Goal: Transaction & Acquisition: Purchase product/service

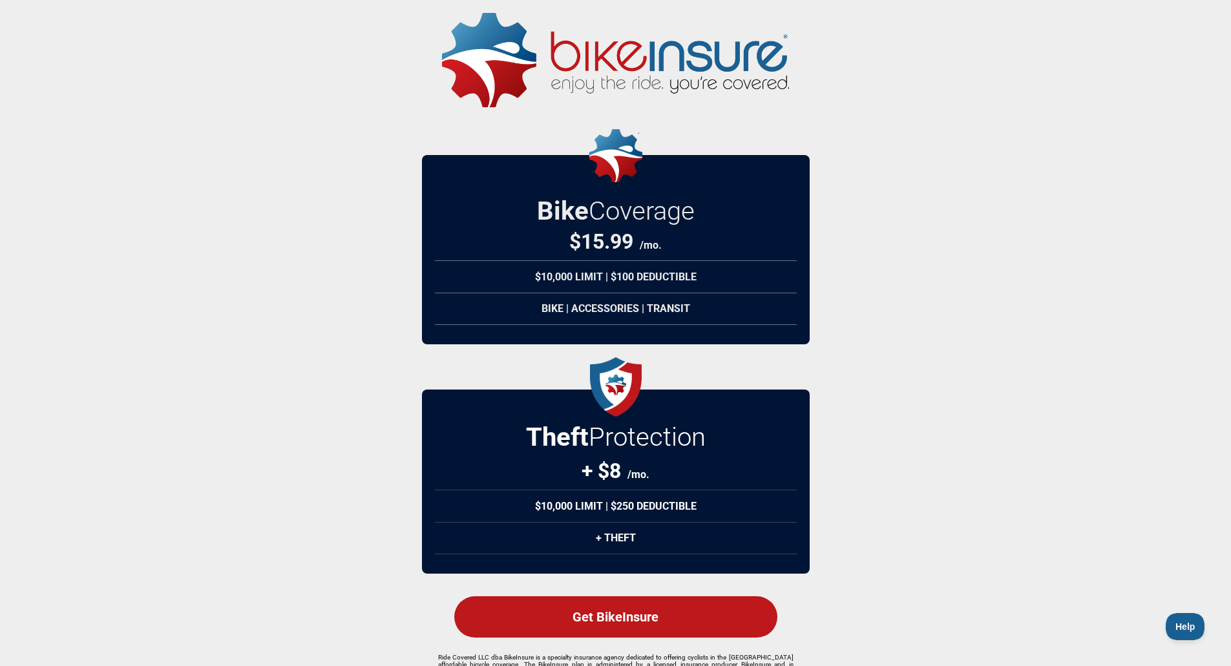
click at [632, 625] on div "Get BikeInsure" at bounding box center [615, 617] width 323 height 41
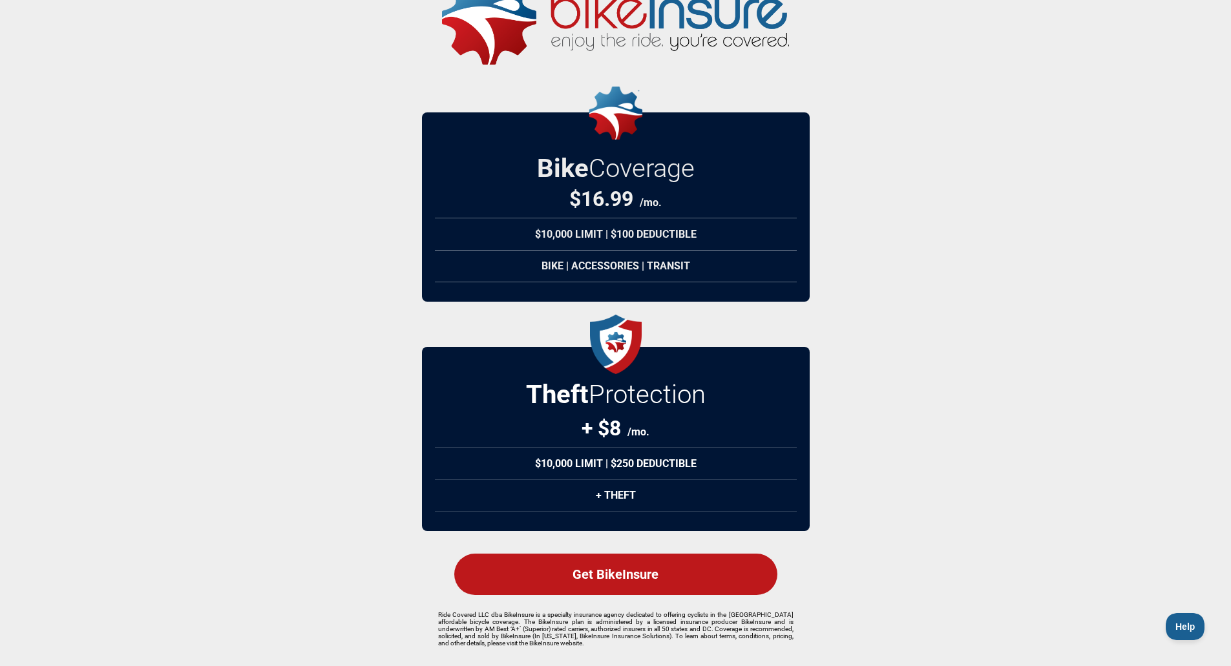
scroll to position [64, 0]
